Goal: Task Accomplishment & Management: Use online tool/utility

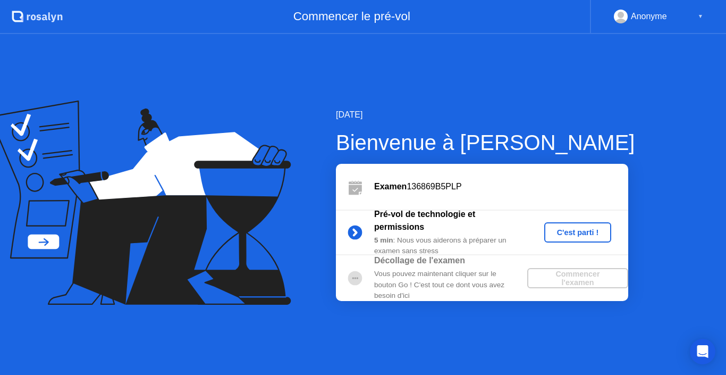
click at [577, 231] on div "C'est parti !" at bounding box center [578, 232] width 59 height 9
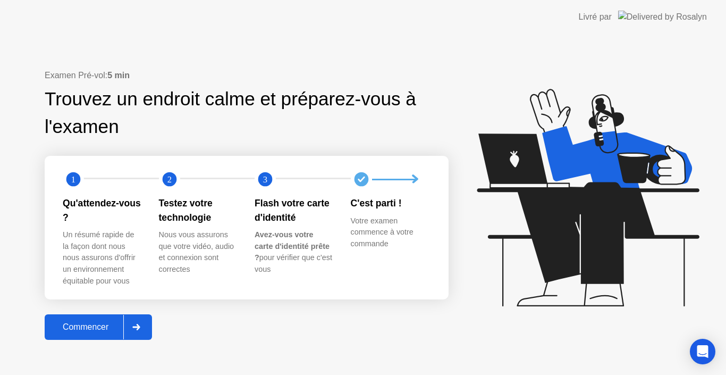
click at [90, 326] on div "Commencer" at bounding box center [86, 327] width 76 height 10
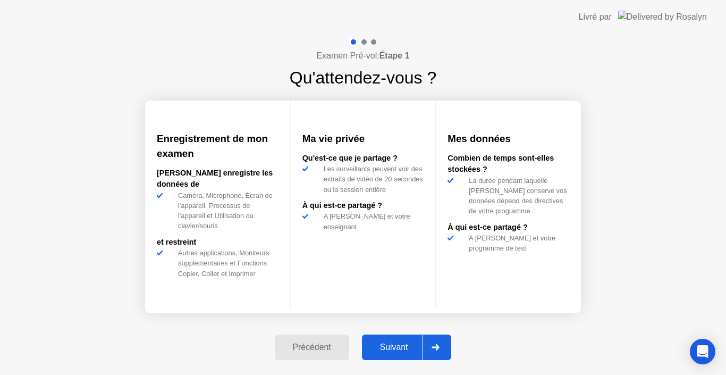
click at [393, 356] on button "Suivant" at bounding box center [407, 347] width 90 height 26
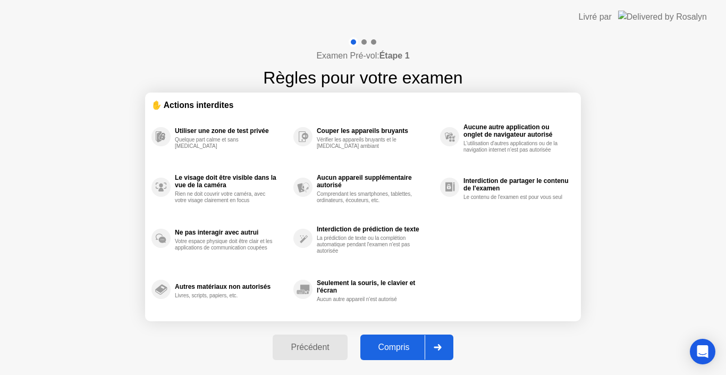
click at [394, 350] on div "Compris" at bounding box center [394, 347] width 61 height 10
select select "Available cameras"
select select "Available speakers"
select select "Available microphones"
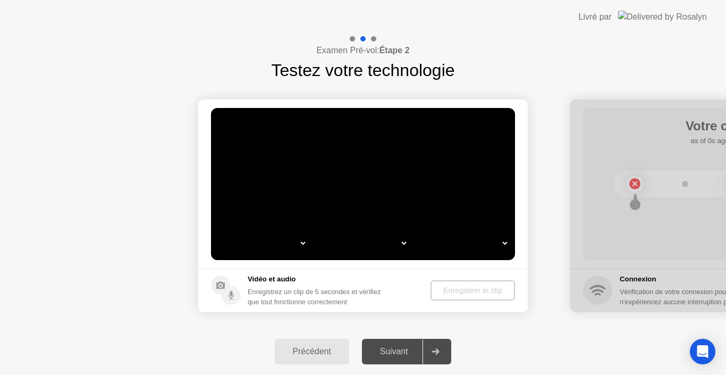
select select "*"
select select "**********"
select select "*******"
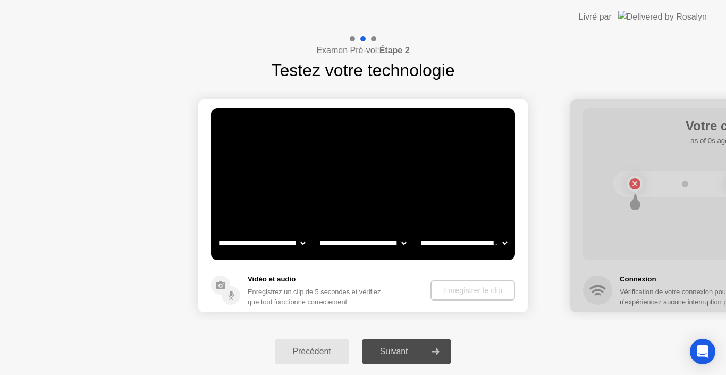
select select "*******"
click at [458, 291] on div "Enregistrer le clip" at bounding box center [473, 290] width 76 height 9
click at [276, 198] on video at bounding box center [363, 184] width 304 height 152
click at [271, 284] on h5 "Vidéo et audio" at bounding box center [319, 279] width 142 height 11
click at [451, 289] on div "Enregistrer le clip" at bounding box center [473, 290] width 76 height 9
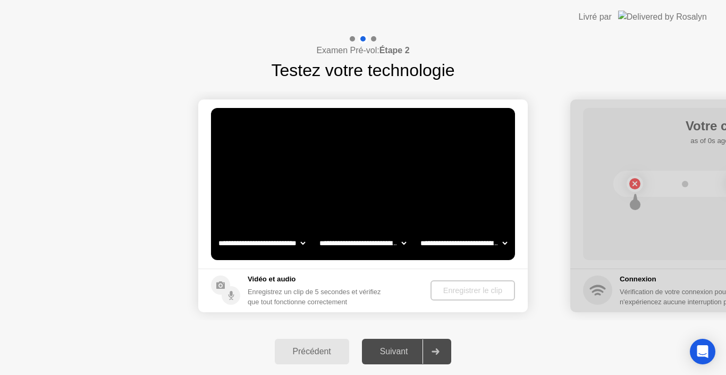
click at [503, 241] on select "**********" at bounding box center [463, 242] width 91 height 21
click at [405, 242] on select "**********" at bounding box center [362, 242] width 91 height 21
click at [305, 244] on select "**********" at bounding box center [261, 242] width 91 height 21
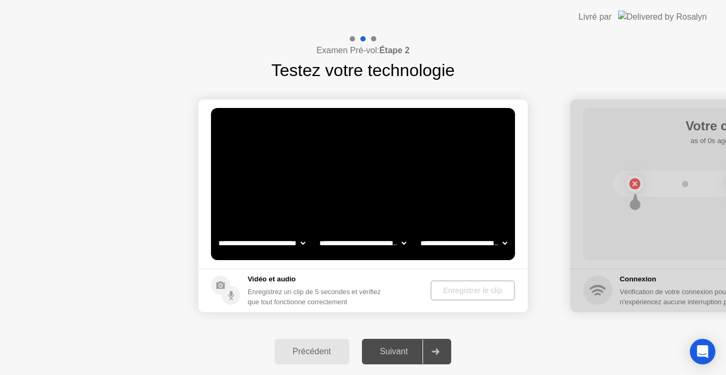
click at [305, 244] on select "**********" at bounding box center [261, 242] width 91 height 21
click at [224, 288] on icon at bounding box center [220, 284] width 9 height 7
click at [460, 290] on div "Enregistrer le clip" at bounding box center [473, 290] width 76 height 9
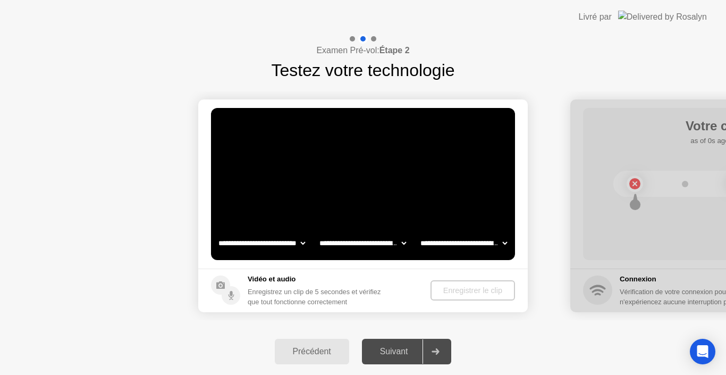
click at [460, 290] on div "Enregistrer le clip" at bounding box center [473, 290] width 76 height 9
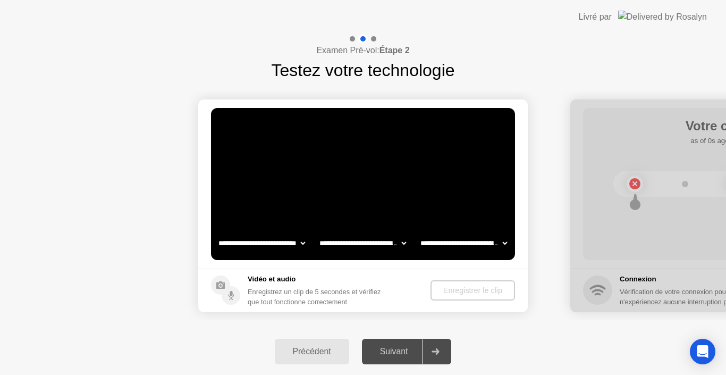
click at [402, 354] on div "Suivant" at bounding box center [394, 352] width 58 height 10
click at [397, 347] on div "Suivant" at bounding box center [394, 352] width 58 height 10
click at [439, 347] on div at bounding box center [436, 351] width 26 height 24
click at [406, 196] on video at bounding box center [363, 184] width 304 height 152
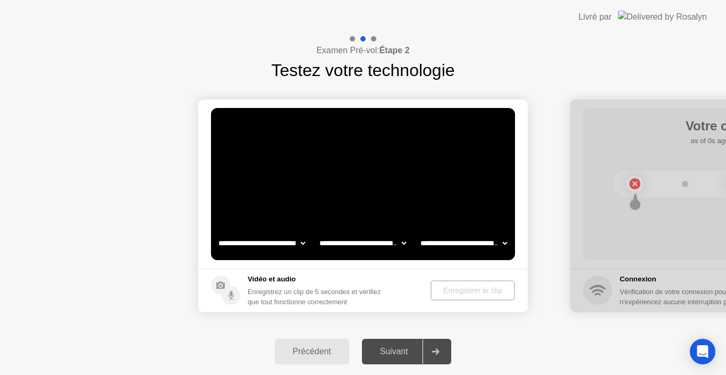
click at [406, 196] on video at bounding box center [363, 184] width 304 height 152
click at [382, 187] on video at bounding box center [363, 184] width 304 height 152
click at [347, 167] on video at bounding box center [363, 184] width 304 height 152
click at [367, 187] on video at bounding box center [363, 184] width 304 height 152
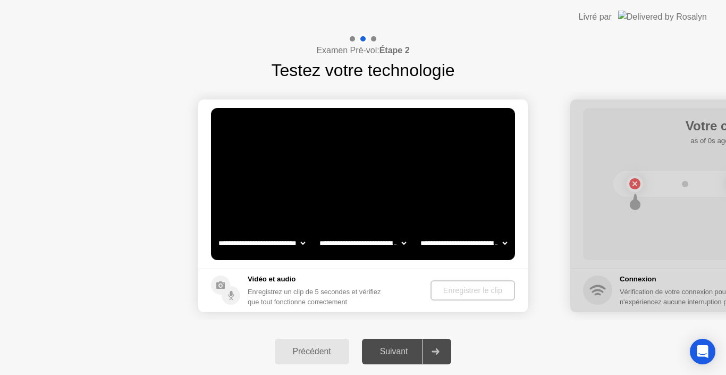
click at [444, 36] on div "Examen Pré-vol: Étape 2 Testez votre technologie" at bounding box center [363, 58] width 726 height 49
click at [429, 217] on video at bounding box center [363, 184] width 304 height 152
click at [459, 294] on div "Enregistrer le clip" at bounding box center [473, 290] width 76 height 9
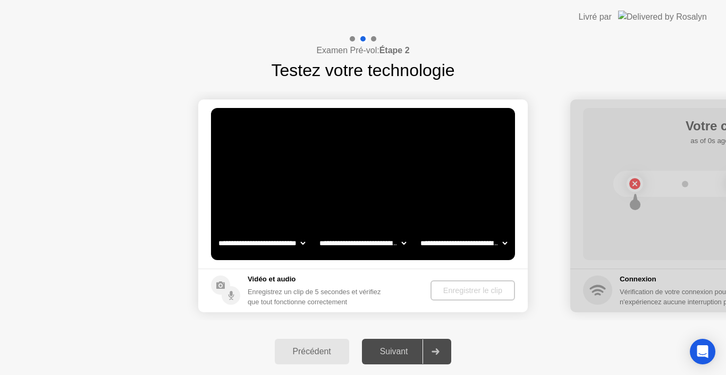
click at [438, 351] on icon at bounding box center [435, 351] width 7 height 6
click at [553, 333] on div "Précédent Suivant" at bounding box center [363, 351] width 726 height 47
click at [418, 191] on video at bounding box center [363, 184] width 304 height 152
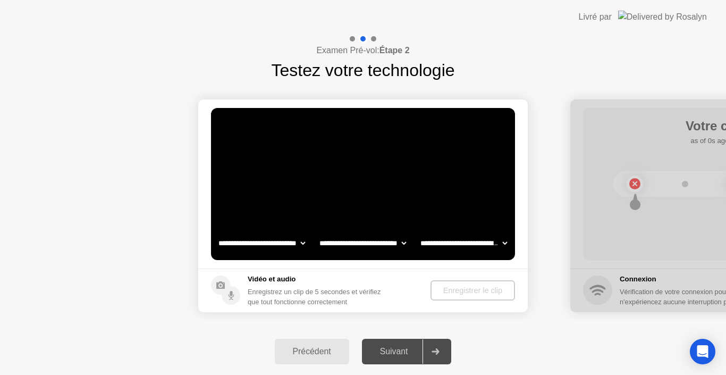
click at [404, 189] on video at bounding box center [363, 184] width 304 height 152
click at [640, 296] on div at bounding box center [736, 205] width 330 height 213
click at [425, 203] on video at bounding box center [363, 184] width 304 height 152
click at [402, 352] on div "Suivant" at bounding box center [394, 352] width 58 height 10
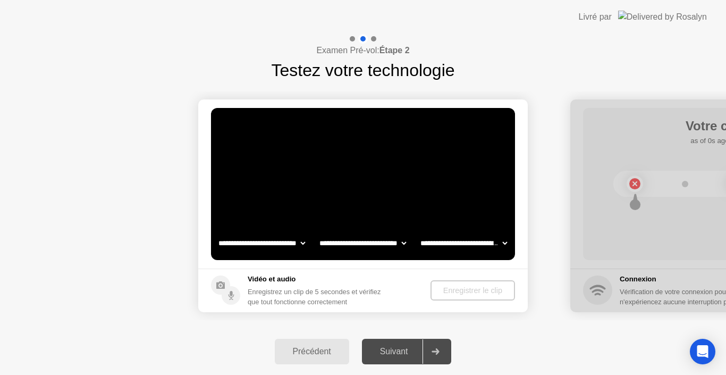
click at [402, 352] on div "Suivant" at bounding box center [394, 352] width 58 height 10
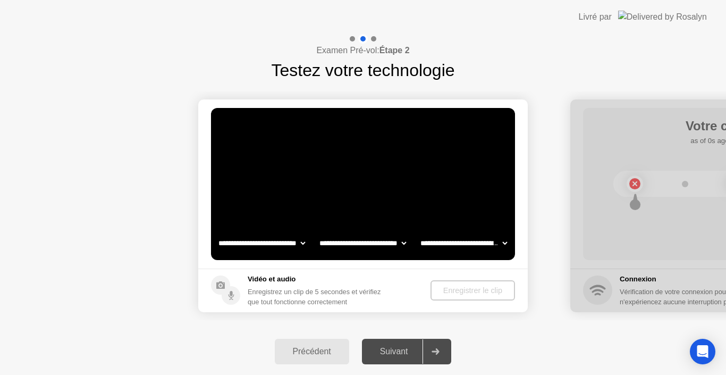
click at [402, 352] on div "Suivant" at bounding box center [394, 352] width 58 height 10
